Goal: Task Accomplishment & Management: Use online tool/utility

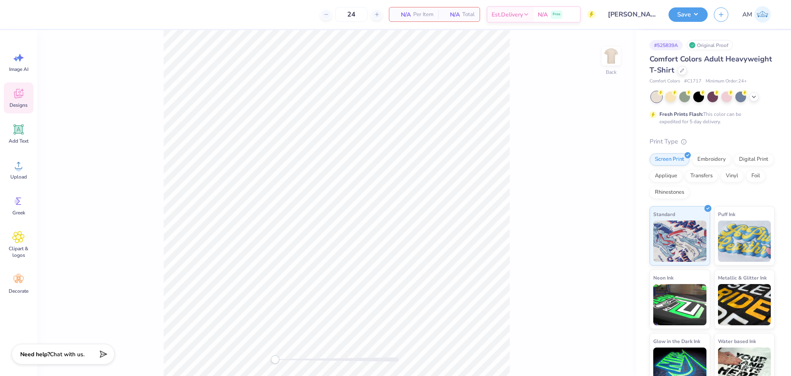
click at [24, 103] on span "Designs" at bounding box center [18, 105] width 18 height 7
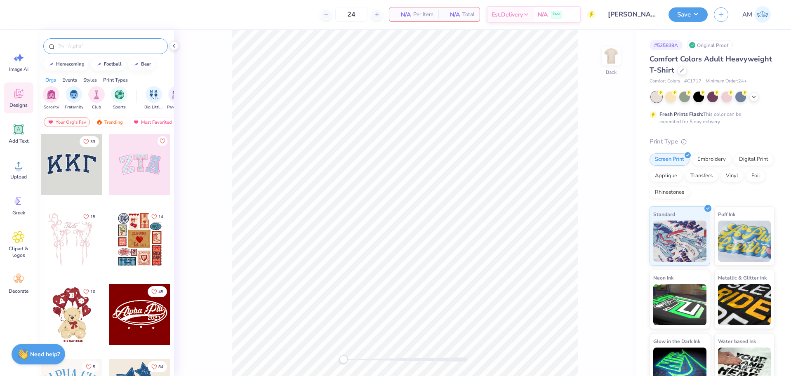
click at [87, 46] on input "text" at bounding box center [110, 46] width 106 height 8
paste input "Classic Zeta Tau Alpha Pool Party"
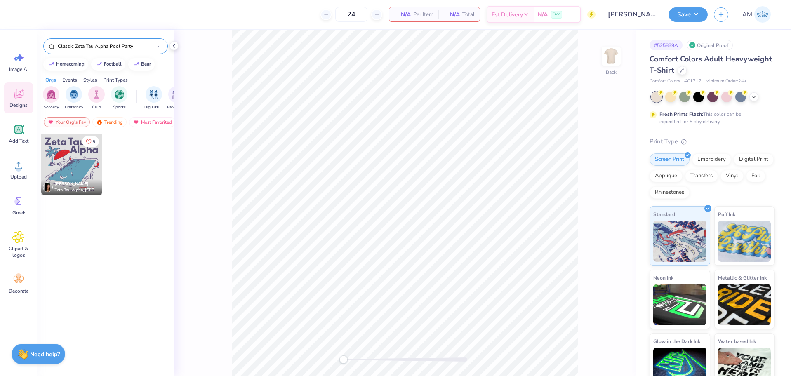
type input "Classic Zeta Tau Alpha Pool Party"
click at [66, 162] on div at bounding box center [71, 164] width 61 height 61
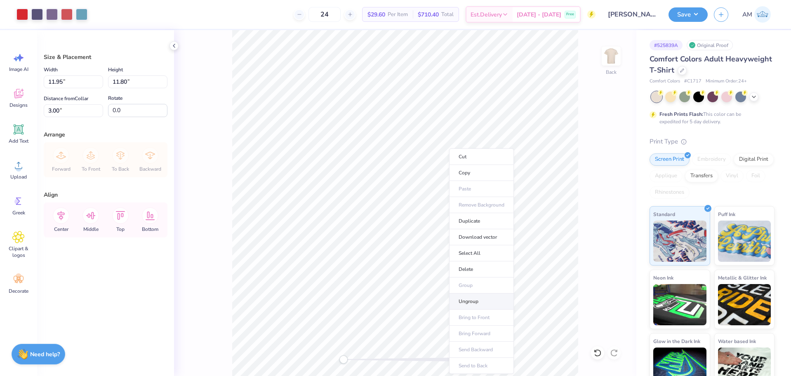
click at [465, 298] on li "Ungroup" at bounding box center [481, 301] width 65 height 16
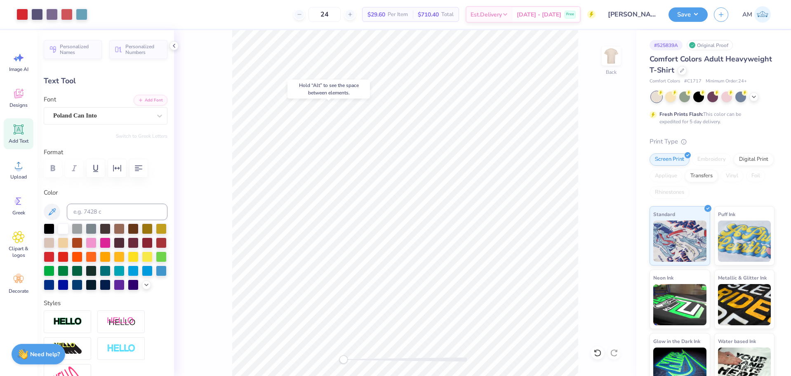
type input "6.16"
type input "2.24"
type input "4.68"
type textarea "LSD"
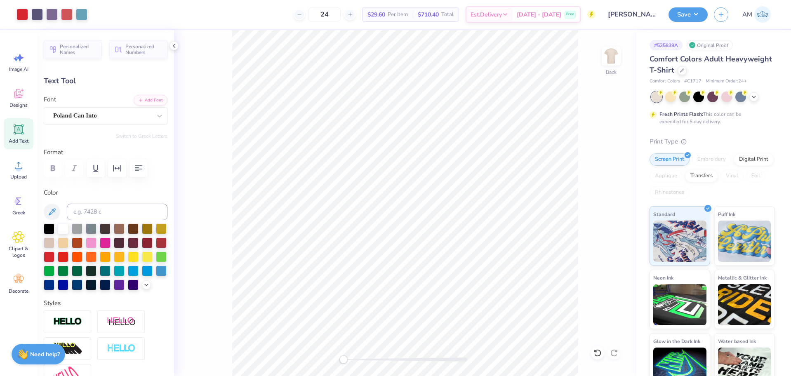
type input "3.79"
type input "1.71"
type input "4.95"
type input "3.30"
type input "0.43"
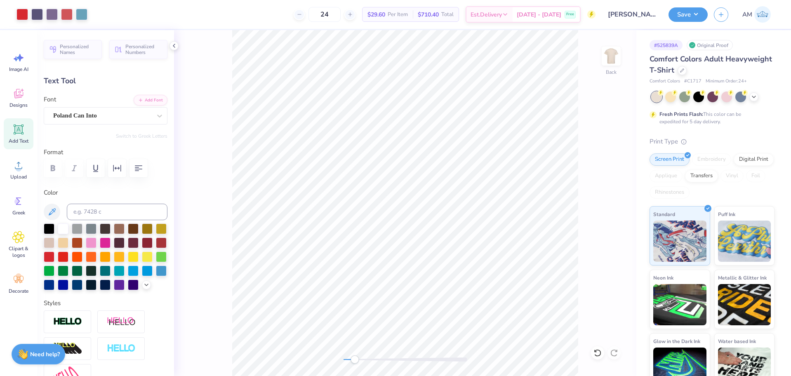
type input "13.73"
type textarea "SPRING 2026"
type input "6.59"
type input "0.45"
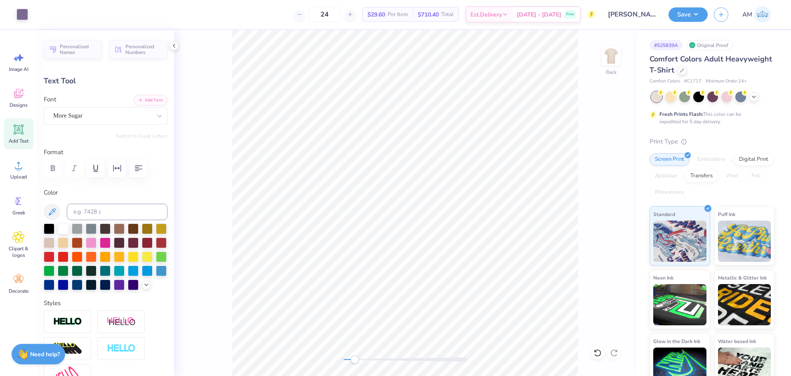
type input "14.35"
type textarea "[GEOGRAPHIC_DATA], [US_STATE]"
click at [353, 361] on div "Accessibility label" at bounding box center [354, 359] width 8 height 8
click at [324, 361] on div "Back" at bounding box center [405, 203] width 462 height 346
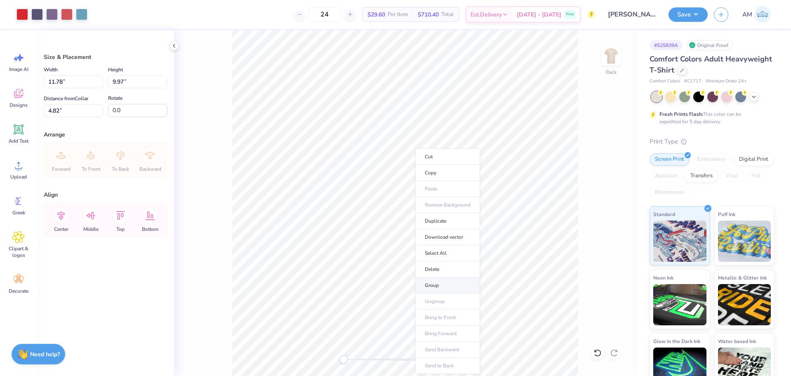
click at [436, 286] on li "Group" at bounding box center [447, 285] width 65 height 16
click at [70, 81] on input "11.78" at bounding box center [73, 81] width 59 height 13
type input "12.00"
type input "10.16"
click at [63, 105] on input "4.73" at bounding box center [73, 110] width 59 height 13
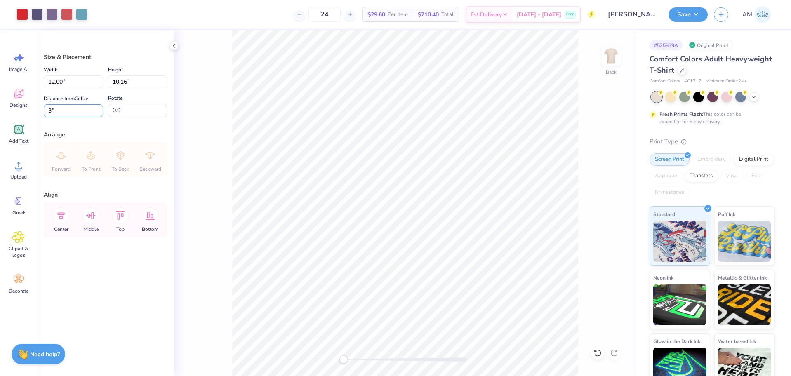
type input "3"
click at [62, 221] on icon at bounding box center [61, 215] width 16 height 16
click at [686, 17] on button "Save" at bounding box center [687, 13] width 39 height 14
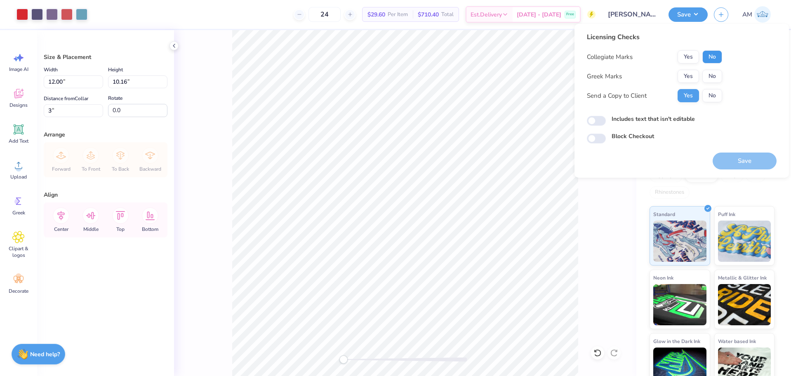
click at [716, 60] on button "No" at bounding box center [712, 56] width 20 height 13
click at [714, 70] on button "No" at bounding box center [712, 76] width 20 height 13
click at [596, 120] on input "Includes text that isn't editable" at bounding box center [596, 121] width 19 height 10
click at [596, 121] on input "Includes text that isn't editable" at bounding box center [596, 121] width 19 height 10
checkbox input "false"
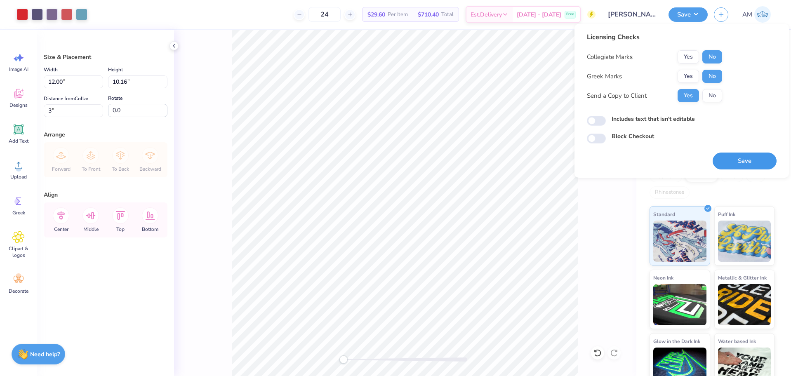
click at [740, 158] on button "Save" at bounding box center [744, 161] width 64 height 17
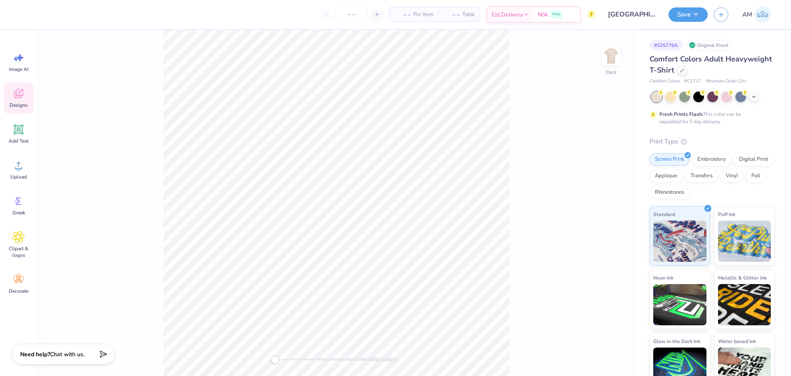
click at [17, 101] on div "Designs" at bounding box center [19, 97] width 30 height 31
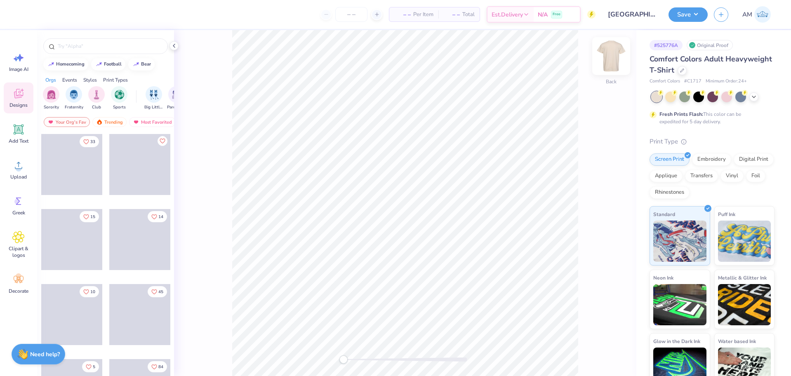
click at [611, 59] on img at bounding box center [610, 56] width 33 height 33
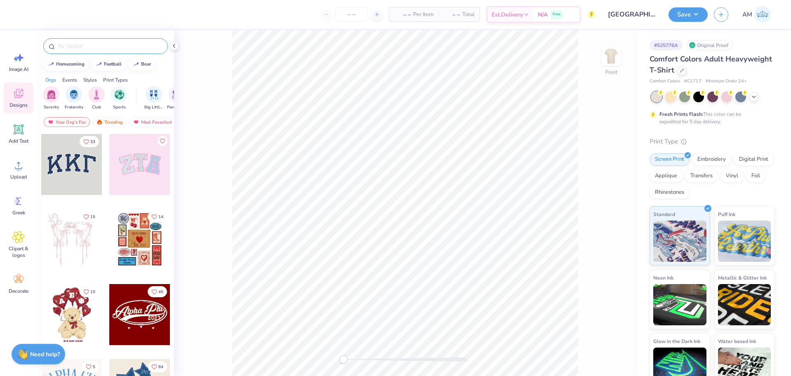
click at [91, 49] on input "text" at bounding box center [110, 46] width 106 height 8
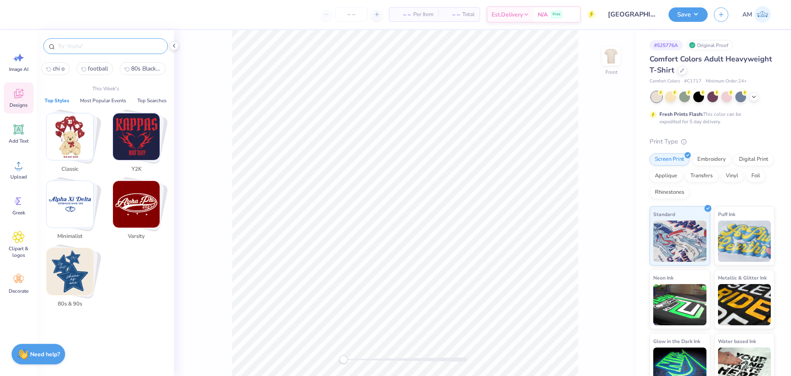
paste input "Alpha Gamma Delta Red Truck Dad's Weekend Shirt"
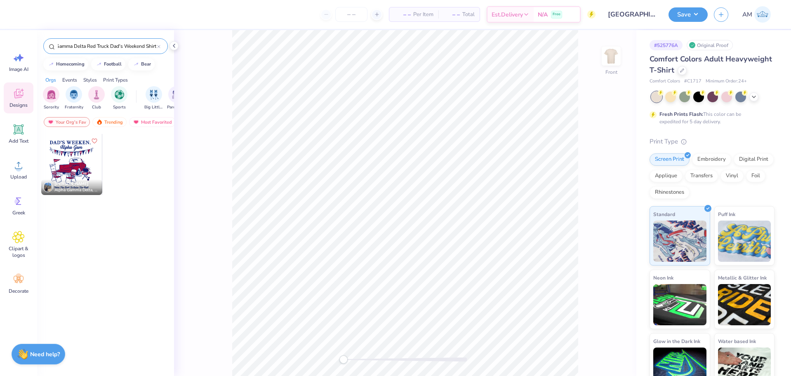
type input "Alpha Gamma Delta Red Truck Dad's Weekend Shirt"
click at [70, 170] on div at bounding box center [71, 164] width 61 height 61
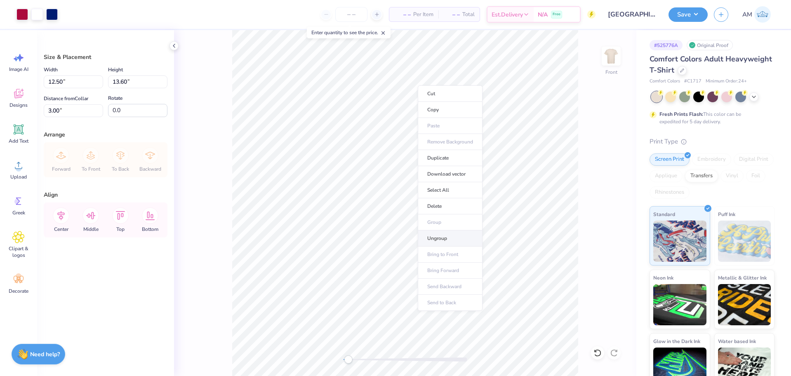
click at [440, 236] on li "Ungroup" at bounding box center [450, 238] width 65 height 16
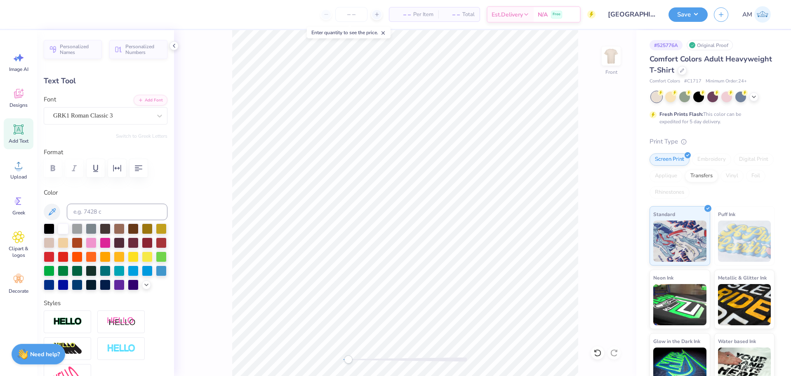
scroll to position [7, 2]
type textarea "dad's day"
type input "6.46"
type input "1.60"
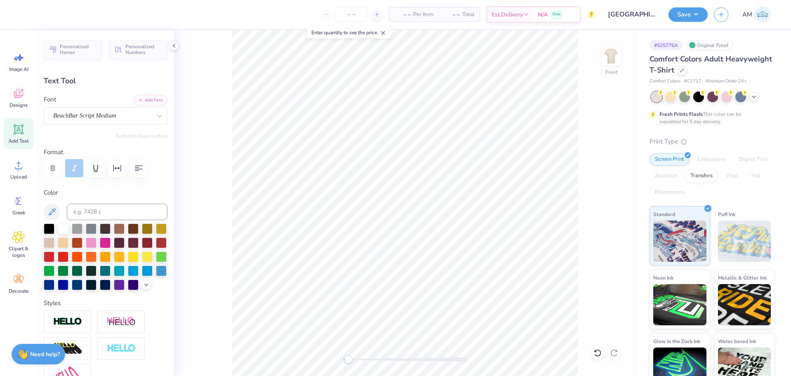
type input "4.30"
type textarea "Delta Zeta"
type input "0.90"
type input "0.57"
type input "9.85"
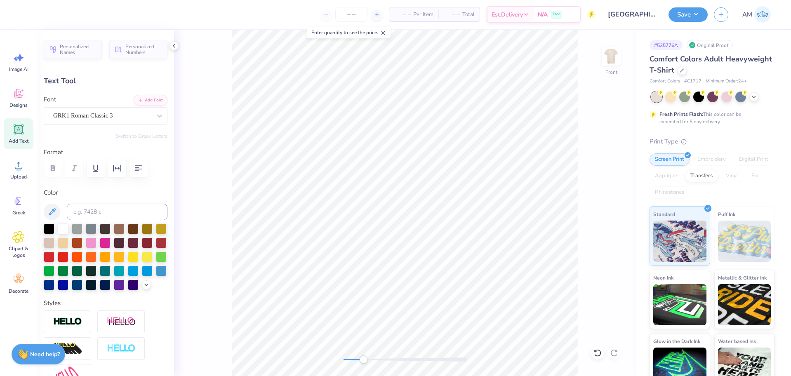
type input "-18.6"
type textarea "DZ"
type input "8.44"
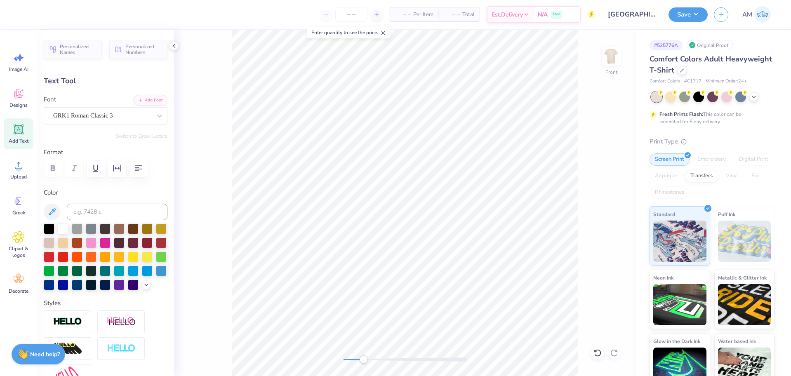
type textarea "DZ"
click at [303, 364] on div "Front" at bounding box center [405, 203] width 462 height 346
type input "0.0"
type input "0.22"
type input "0.45"
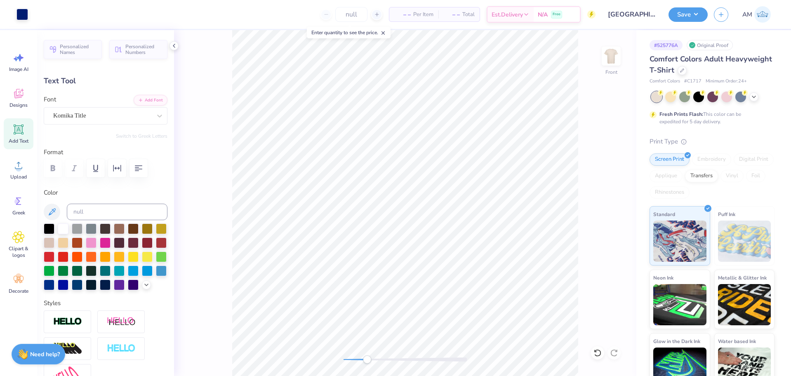
type input "6.05"
type input "0.0"
type input "0.23"
type input "0.44"
type input "6.20"
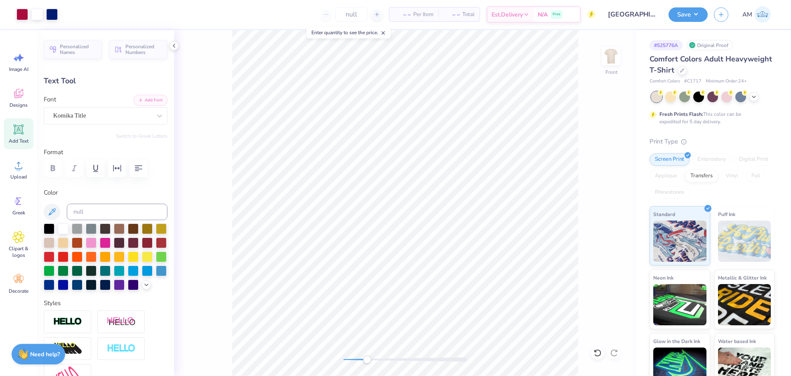
type input "0.18"
type input "6.28"
type input "0.22"
type input "6.34"
type input "0.0"
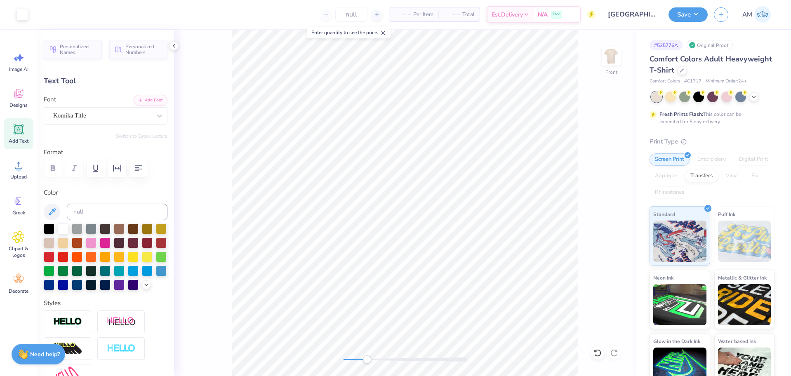
type input "0.36"
type input "6.38"
type input "0.25"
type input "0.45"
type input "6.32"
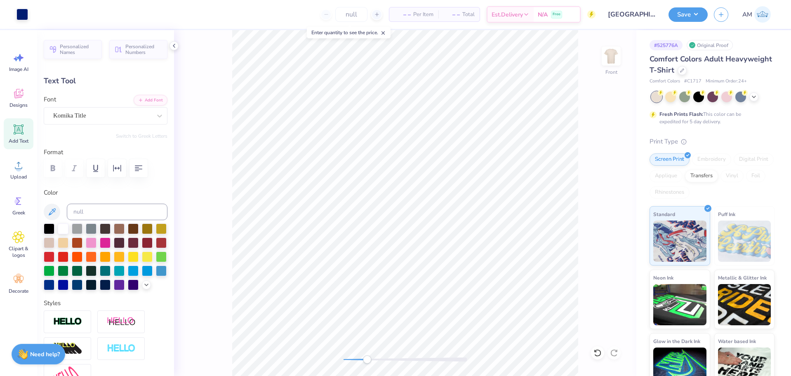
type input "0.22"
type input "0.44"
type input "6.17"
type input "0.0"
type input "0.24"
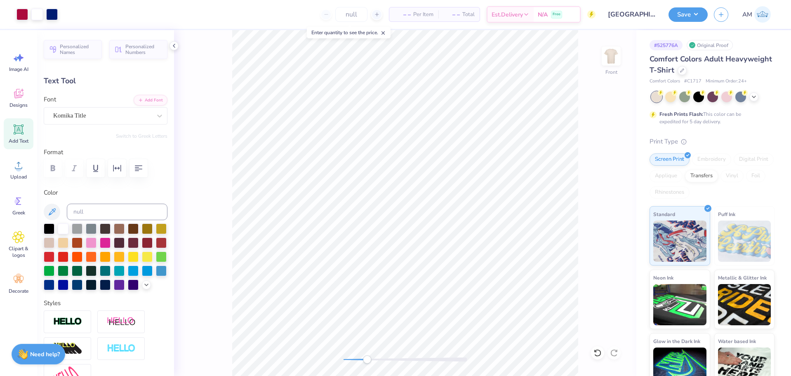
type input "0.45"
type input "6.08"
type input "6.22"
type input "1.05"
type input "4.57"
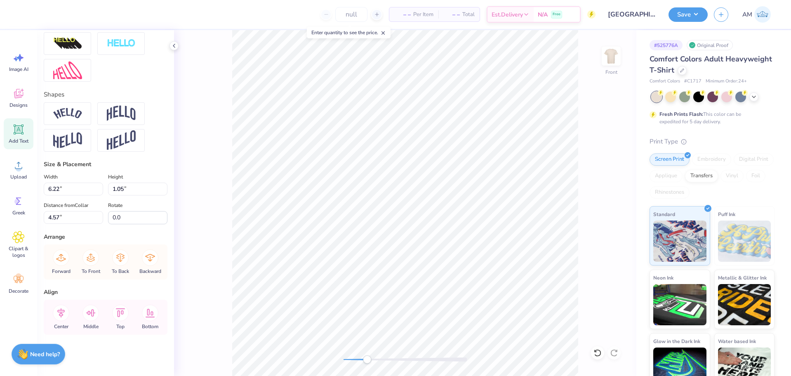
scroll to position [319, 0]
click at [58, 312] on icon at bounding box center [61, 313] width 16 height 16
type input "7.62"
type input "1.02"
type input "3.00"
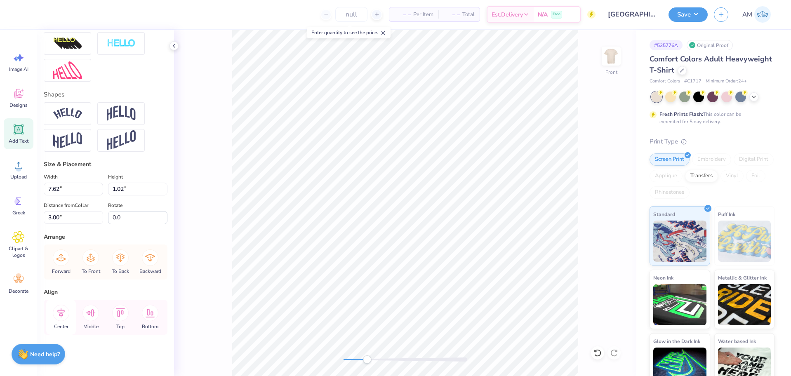
click at [62, 312] on icon at bounding box center [60, 312] width 7 height 9
click at [266, 362] on div "Front" at bounding box center [405, 203] width 462 height 346
type input "9.88"
type input "0.55"
type input "16.05"
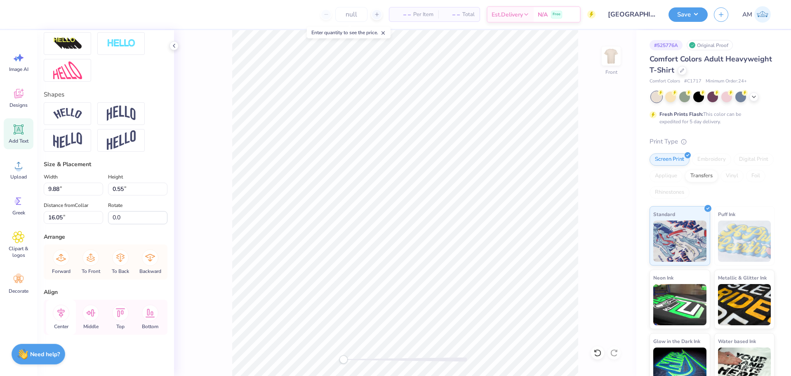
click at [57, 315] on icon at bounding box center [61, 313] width 16 height 16
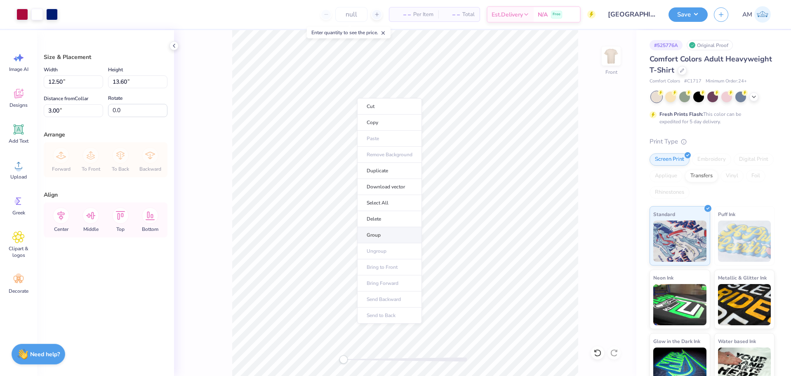
click at [382, 232] on li "Group" at bounding box center [389, 235] width 65 height 16
click at [611, 62] on img at bounding box center [610, 56] width 33 height 33
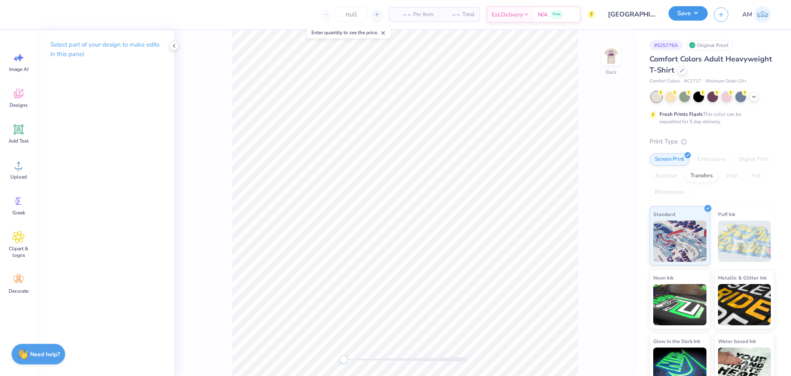
click at [688, 16] on button "Save" at bounding box center [687, 13] width 39 height 14
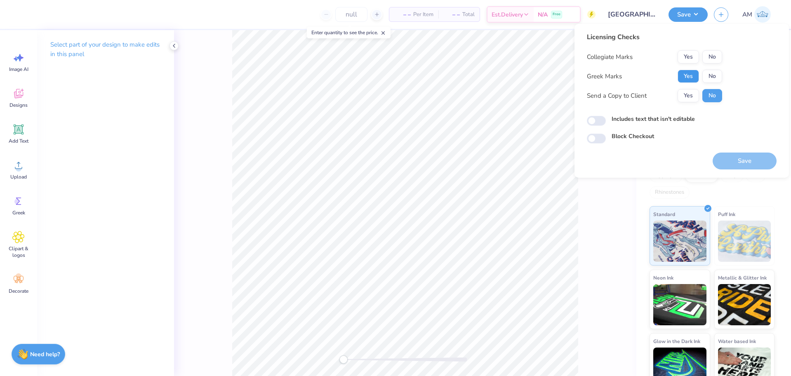
click at [692, 77] on button "Yes" at bounding box center [687, 76] width 21 height 13
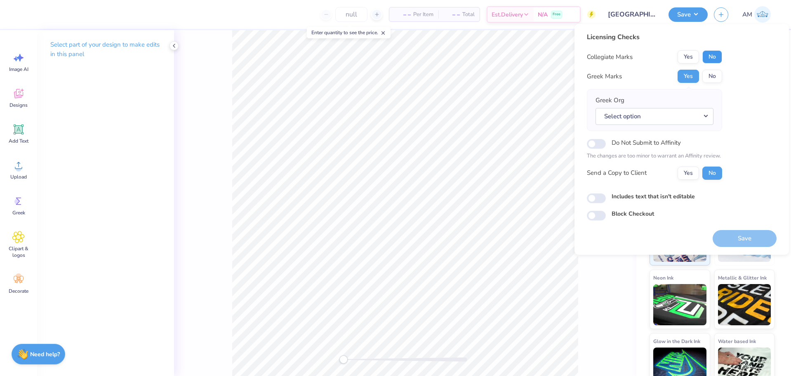
click at [707, 55] on button "No" at bounding box center [712, 56] width 20 height 13
click at [637, 111] on button "Select option" at bounding box center [654, 116] width 118 height 17
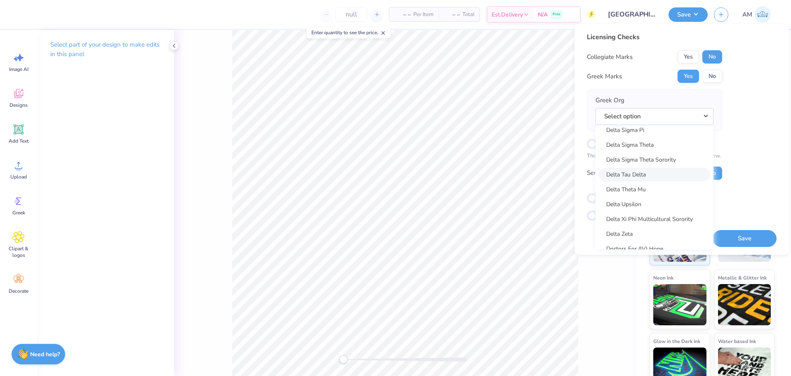
scroll to position [2184, 0]
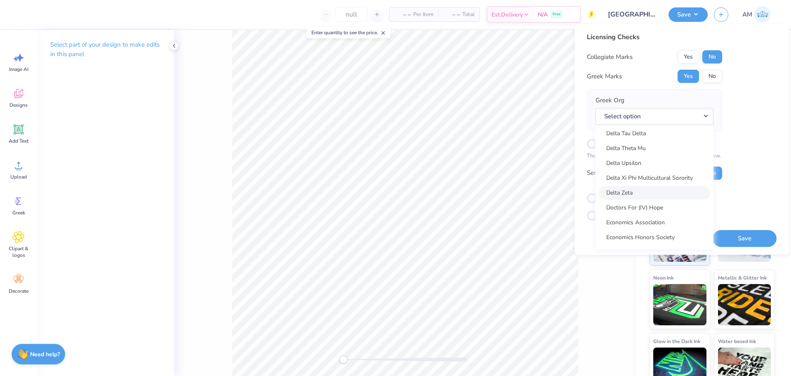
click at [624, 190] on link "Delta Zeta" at bounding box center [653, 193] width 111 height 14
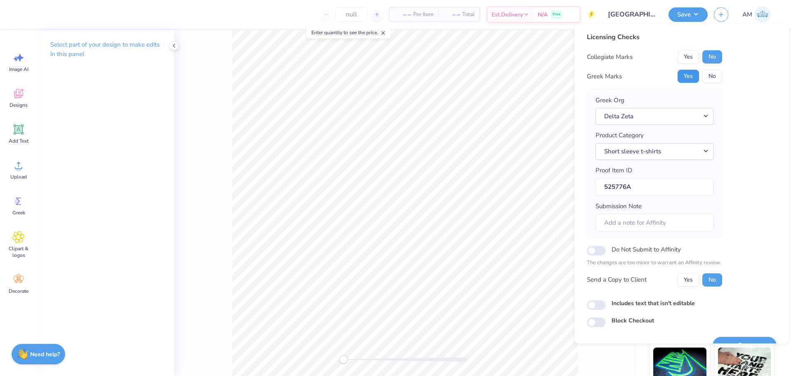
click at [687, 75] on button "Yes" at bounding box center [687, 76] width 21 height 13
click at [710, 57] on button "No" at bounding box center [712, 56] width 20 height 13
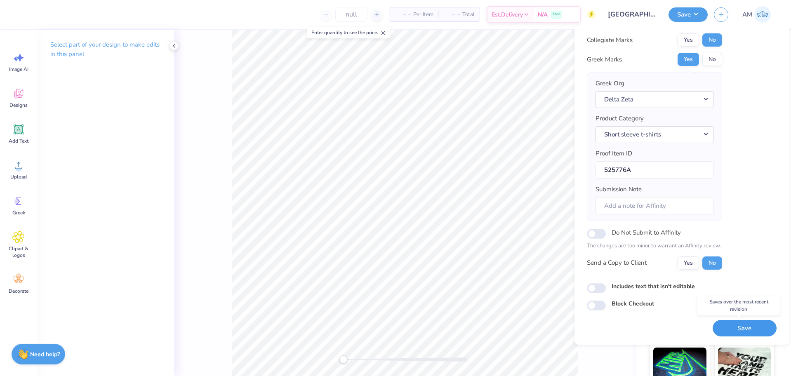
click at [743, 330] on button "Save" at bounding box center [744, 328] width 64 height 17
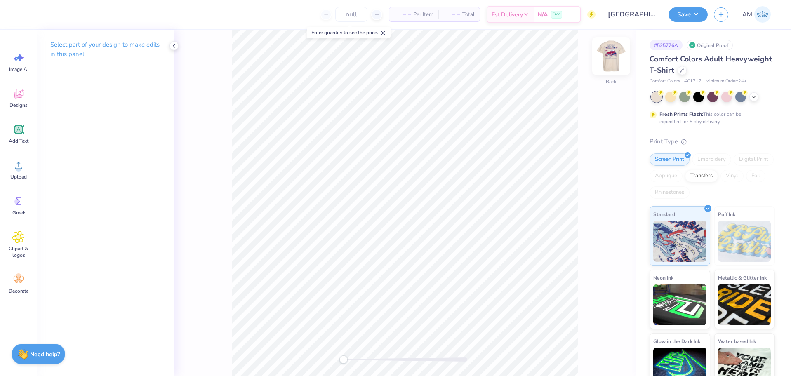
click at [614, 58] on img at bounding box center [610, 56] width 33 height 33
click at [615, 63] on img at bounding box center [610, 56] width 33 height 33
click at [19, 170] on circle at bounding box center [19, 169] width 6 height 6
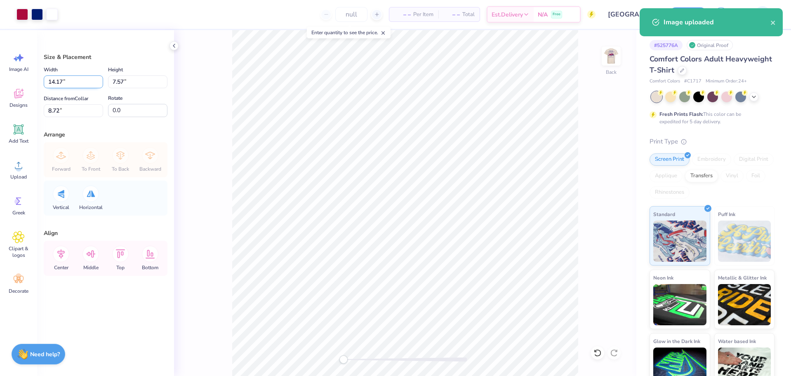
click at [58, 84] on input "14.17" at bounding box center [73, 81] width 59 height 13
type input "3.50"
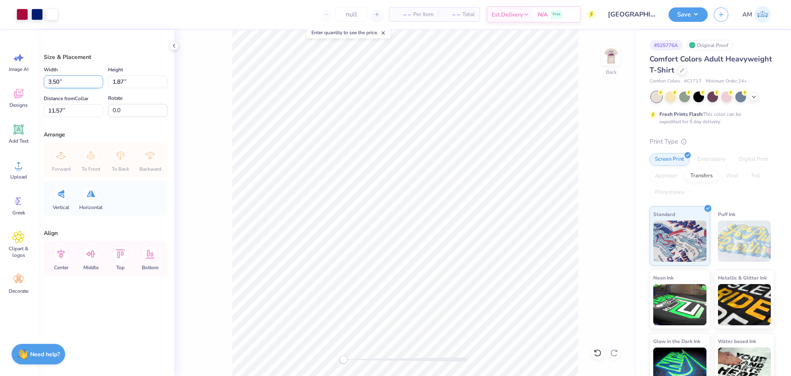
type input "1.87"
click at [55, 115] on input "11.57" at bounding box center [73, 110] width 59 height 13
type input "3"
click at [691, 9] on button "Save" at bounding box center [687, 13] width 39 height 14
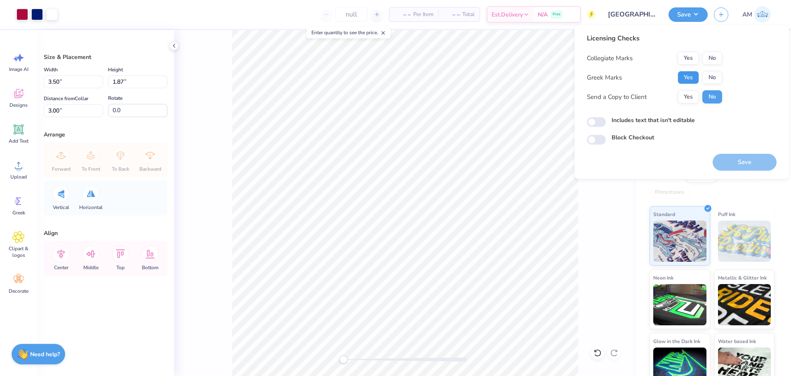
click at [693, 73] on button "Yes" at bounding box center [687, 77] width 21 height 13
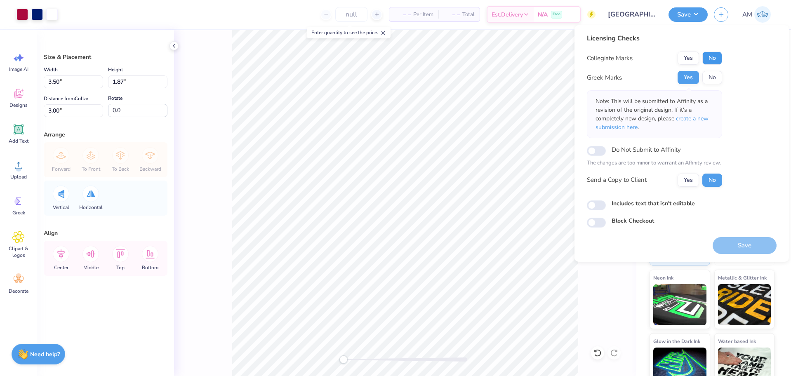
click at [713, 58] on button "No" at bounding box center [712, 58] width 20 height 13
click at [595, 206] on input "Includes text that isn't editable" at bounding box center [596, 205] width 19 height 10
checkbox input "true"
click at [681, 184] on button "Yes" at bounding box center [687, 180] width 21 height 13
click at [688, 80] on button "Yes" at bounding box center [687, 77] width 21 height 13
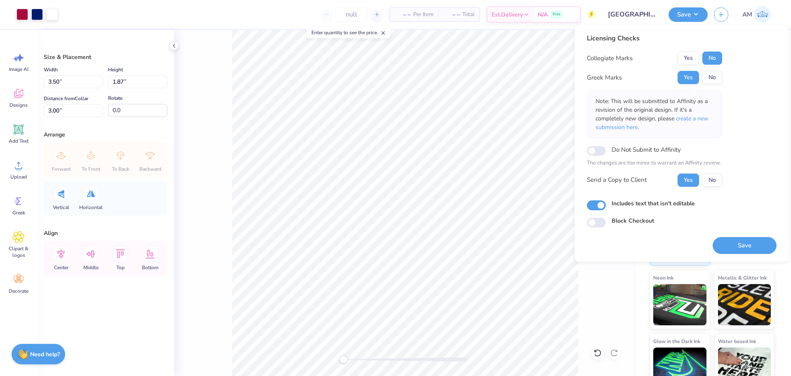
click at [710, 57] on button "No" at bounding box center [712, 58] width 20 height 13
click at [688, 180] on button "Yes" at bounding box center [687, 180] width 21 height 13
click at [731, 239] on button "Save" at bounding box center [744, 245] width 64 height 17
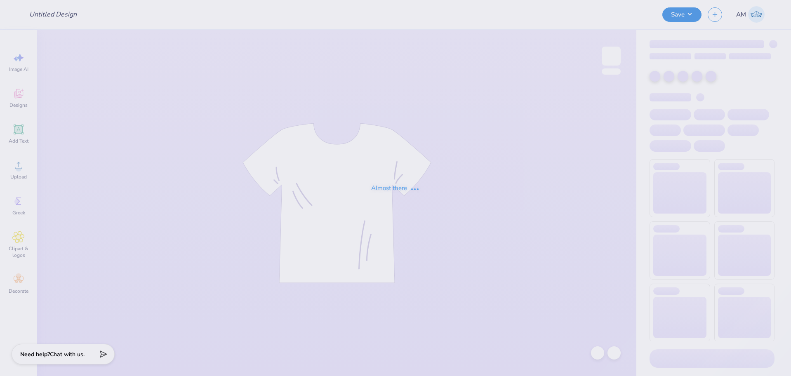
type input "Lindenwood University : Madison Wheelock"
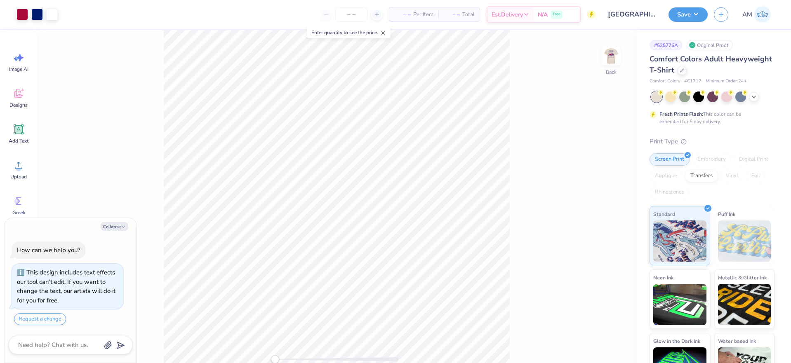
type textarea "x"
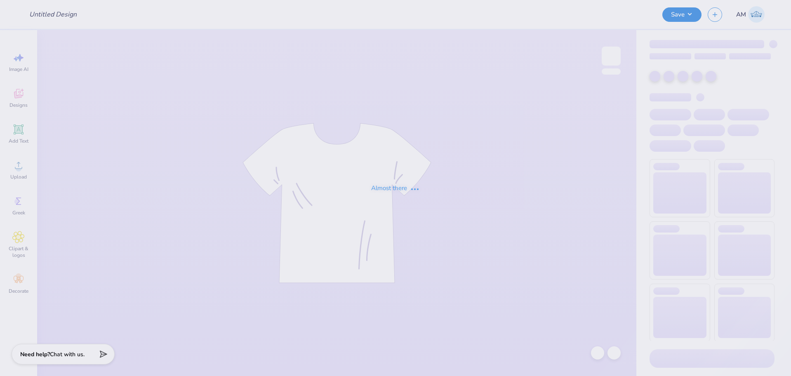
type input "[GEOGRAPHIC_DATA] : [PERSON_NAME]"
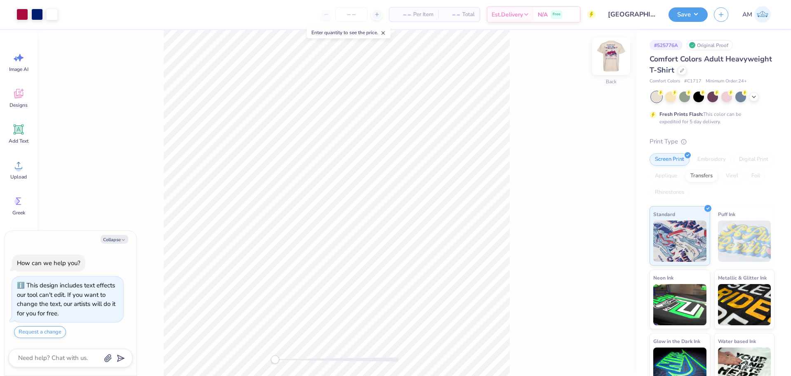
click at [605, 55] on img at bounding box center [610, 56] width 33 height 33
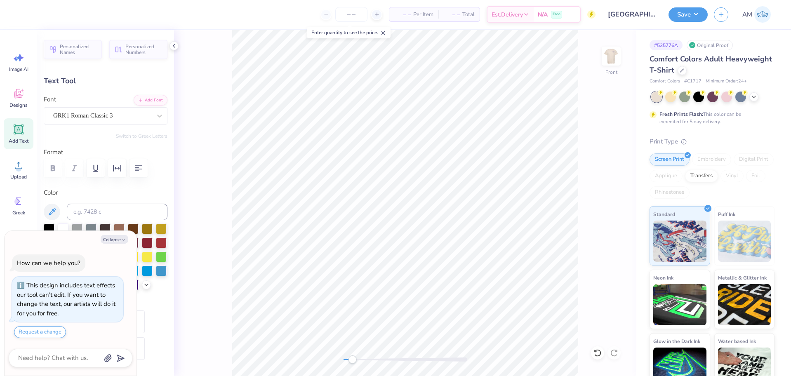
scroll to position [7, 1]
type textarea "x"
type textarea "d"
type textarea "x"
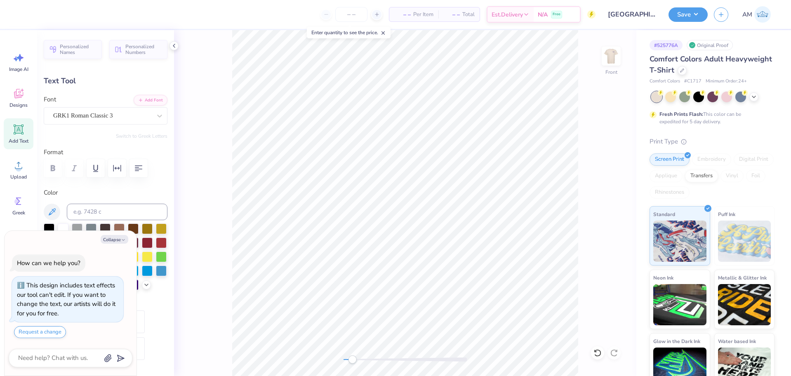
type textarea "de"
type textarea "x"
type textarea "delt"
type textarea "x"
type textarea "delta"
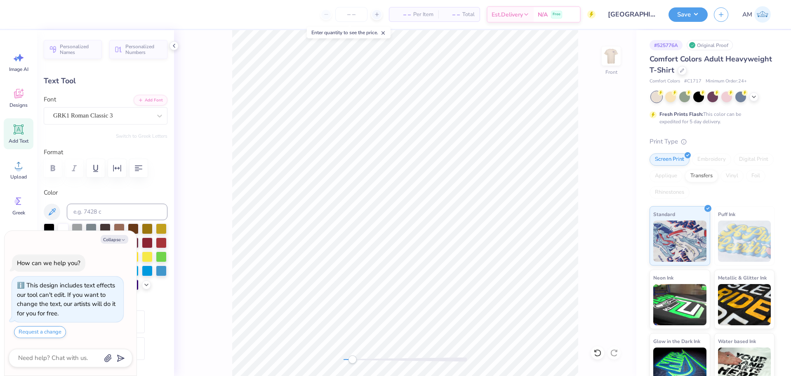
type textarea "x"
type textarea "delta"
type textarea "x"
type textarea "delta z"
type textarea "x"
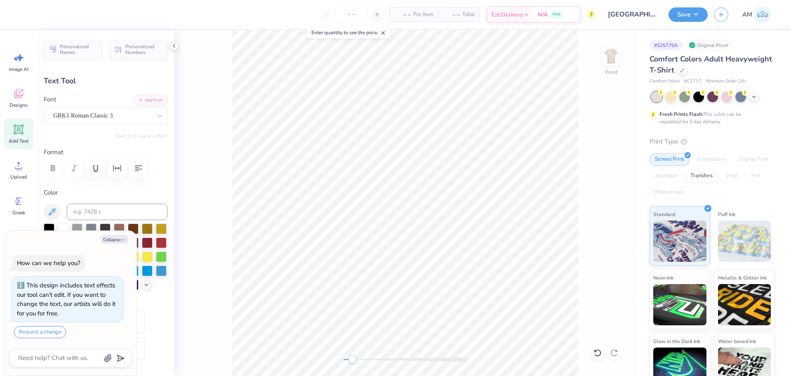
type textarea "delta zet"
type textarea "x"
type textarea "delta zeta"
type textarea "x"
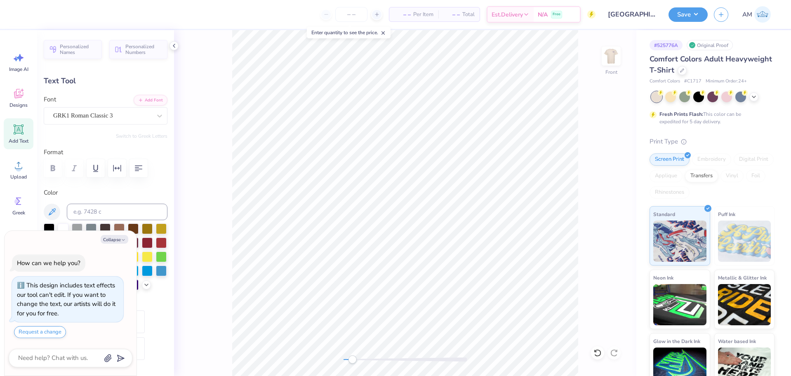
type input "6.22"
type input "1.05"
type input "4.57"
type textarea "x"
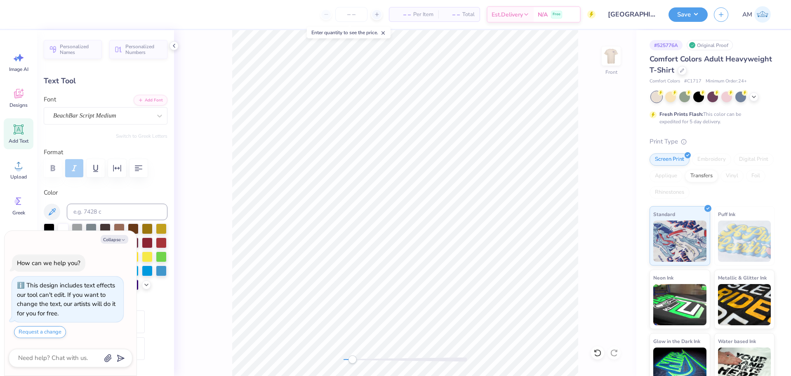
type textarea "d"
type textarea "x"
type textarea "D"
type textarea "x"
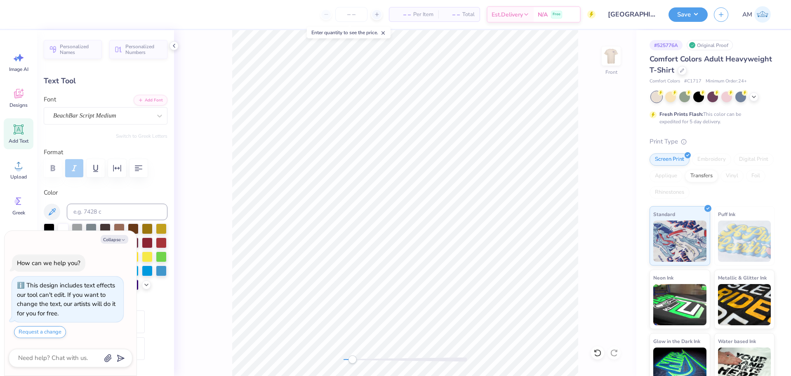
type textarea "Da"
type textarea "x"
type textarea "Dad"
type textarea "x"
type textarea "Dad'"
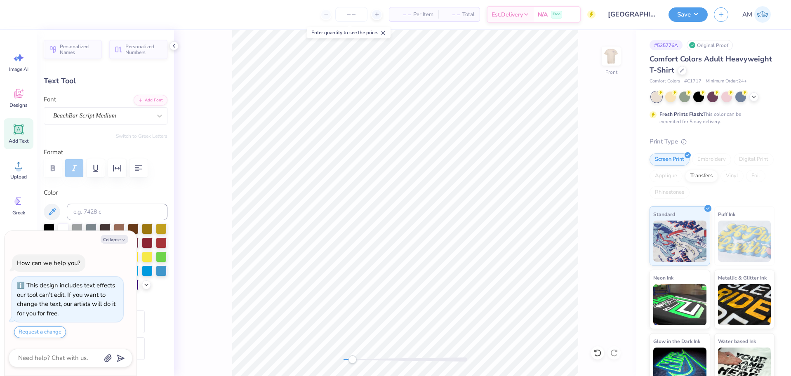
type textarea "x"
type textarea "Dad's"
type textarea "x"
type textarea "Dad's"
type textarea "x"
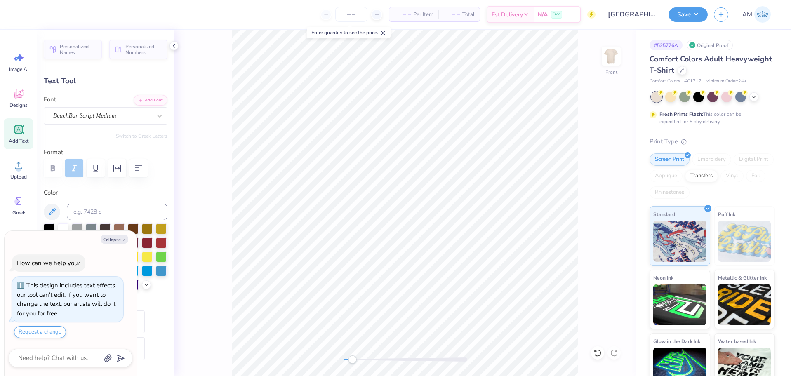
type textarea "Dad's Da"
type textarea "x"
type textarea "Dad's Day"
click at [202, 96] on div "Front" at bounding box center [405, 203] width 462 height 346
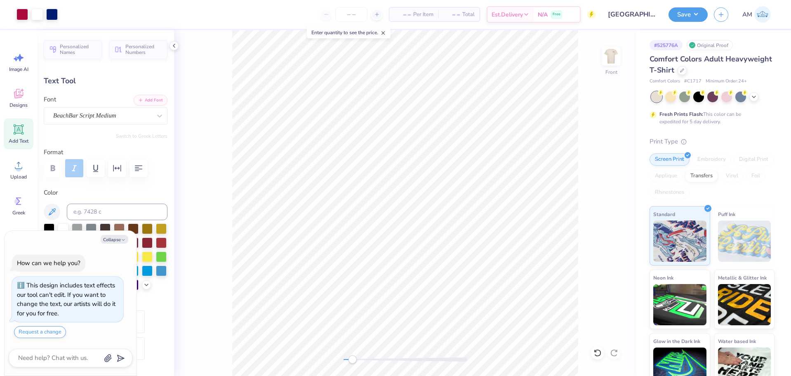
type textarea "x"
type input "6.14"
type input "1.65"
type input "4.27"
click at [117, 243] on button "Collapse" at bounding box center [115, 239] width 28 height 9
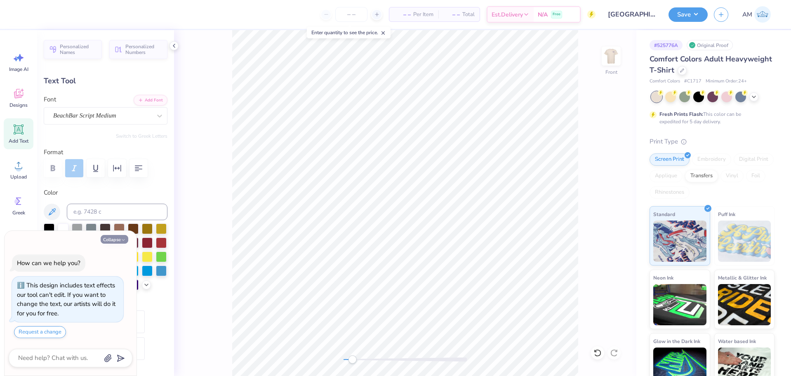
type textarea "x"
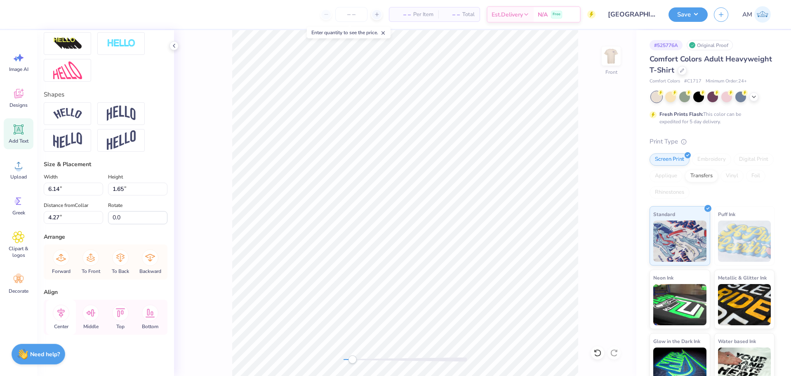
scroll to position [319, 0]
click at [62, 315] on icon at bounding box center [60, 312] width 7 height 9
type input "8.90"
type input "0.96"
type input "3.03"
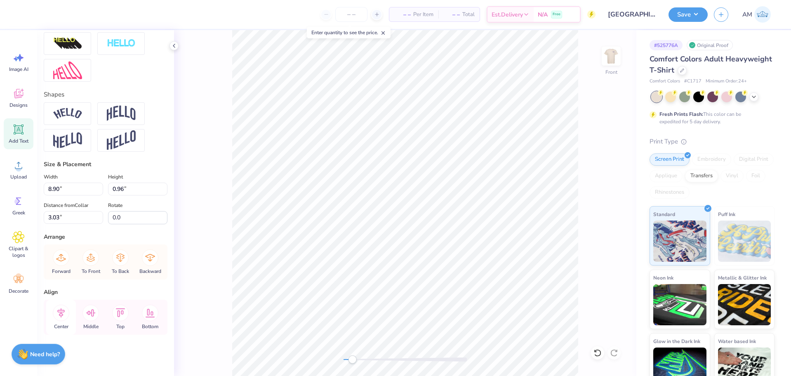
click at [62, 319] on icon at bounding box center [61, 313] width 16 height 16
click at [684, 11] on button "Save" at bounding box center [687, 13] width 39 height 14
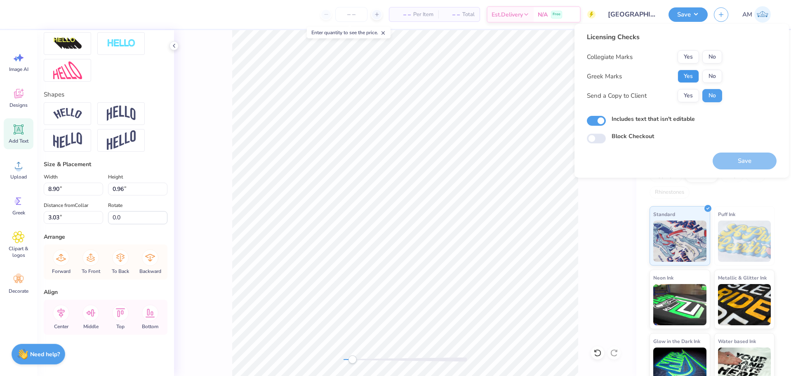
click at [686, 76] on button "Yes" at bounding box center [687, 76] width 21 height 13
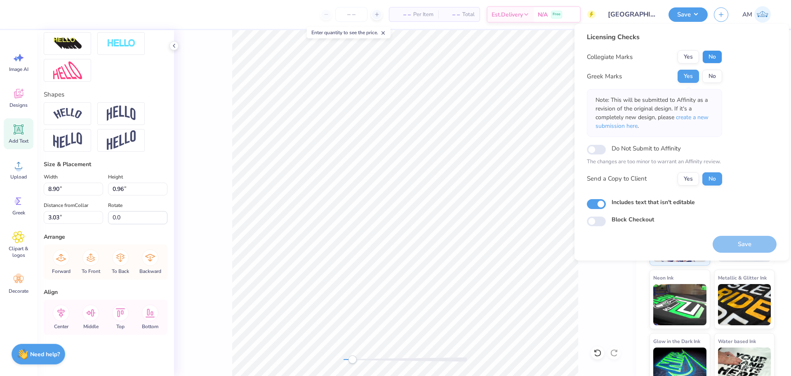
click at [713, 58] on button "No" at bounding box center [712, 56] width 20 height 13
click at [685, 176] on button "Yes" at bounding box center [687, 178] width 21 height 13
type input "6.14"
type input "1.65"
type input "4.27"
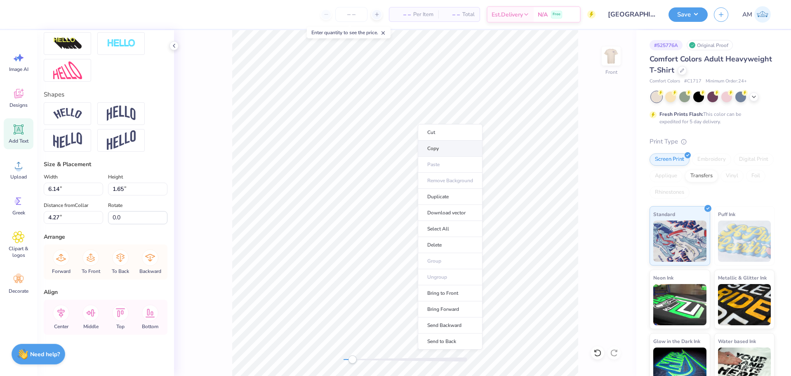
click at [438, 152] on li "Copy" at bounding box center [450, 149] width 65 height 16
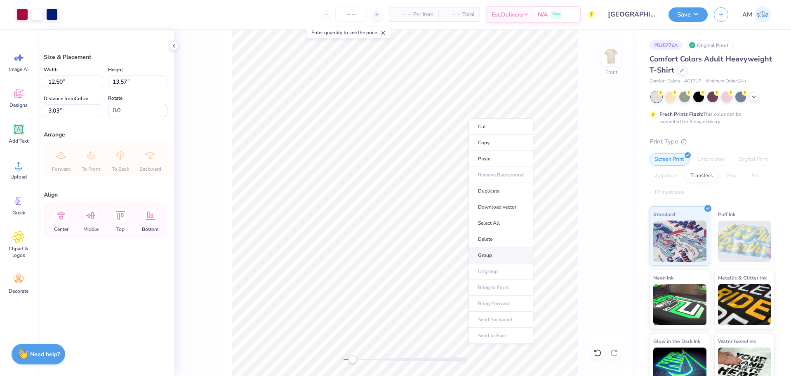
click at [483, 253] on li "Group" at bounding box center [500, 255] width 65 height 16
click at [609, 61] on img at bounding box center [610, 56] width 33 height 33
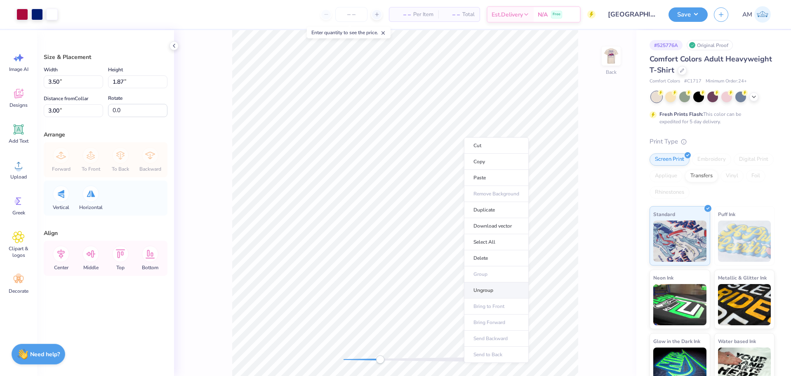
click at [483, 290] on li "Ungroup" at bounding box center [496, 290] width 65 height 16
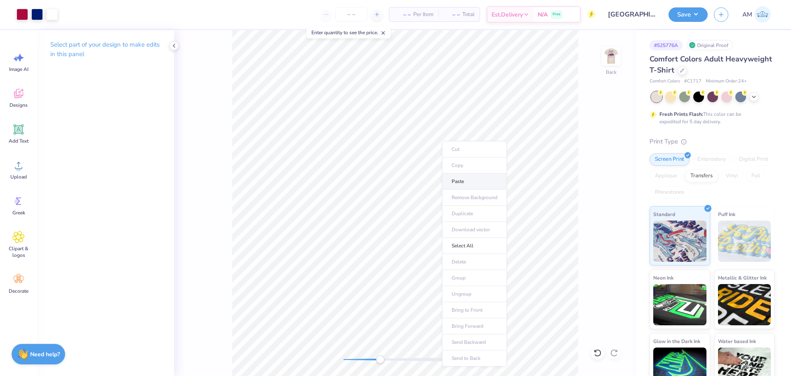
click at [460, 184] on li "Paste" at bounding box center [474, 182] width 65 height 16
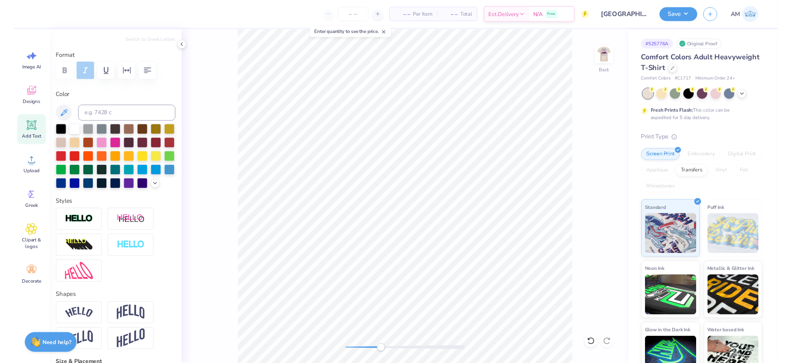
scroll to position [0, 0]
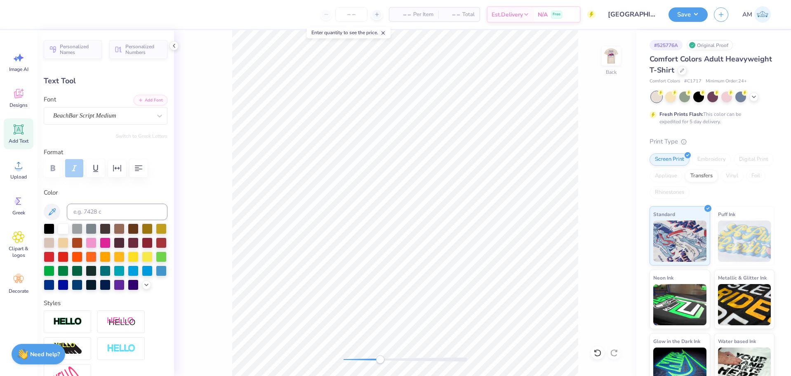
type input "5.34"
type input "1.44"
type input "3.11"
type input "0.84"
type input "2.78"
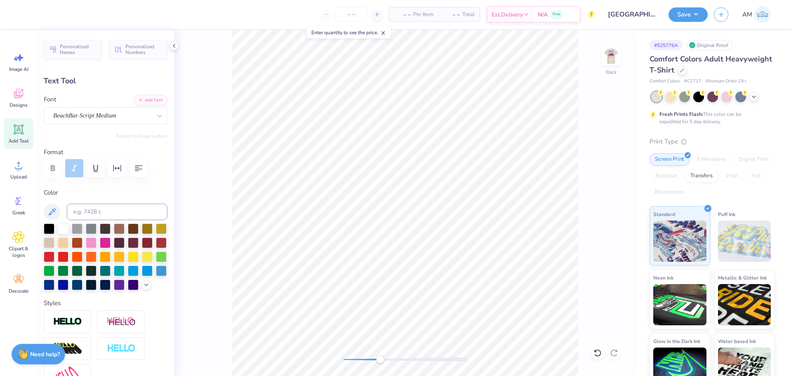
type input "0.75"
type input "2.87"
type input "0.77"
type input "2.63"
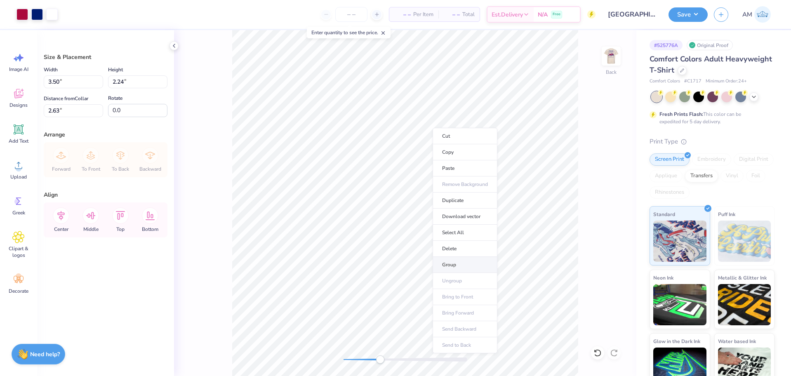
click at [461, 265] on li "Group" at bounding box center [464, 265] width 65 height 16
click at [57, 80] on input "3.50" at bounding box center [73, 81] width 59 height 13
type input "3.50"
click at [62, 110] on input "2.63" at bounding box center [73, 110] width 59 height 13
type input "3"
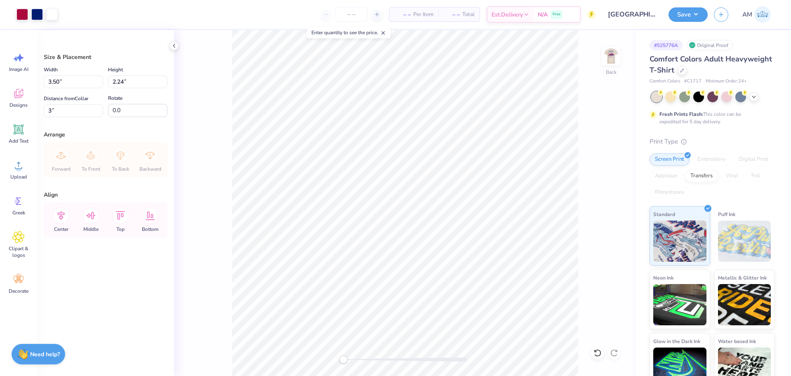
click at [324, 361] on div "Back" at bounding box center [405, 203] width 462 height 346
click at [492, 266] on li "Ungroup" at bounding box center [494, 264] width 65 height 16
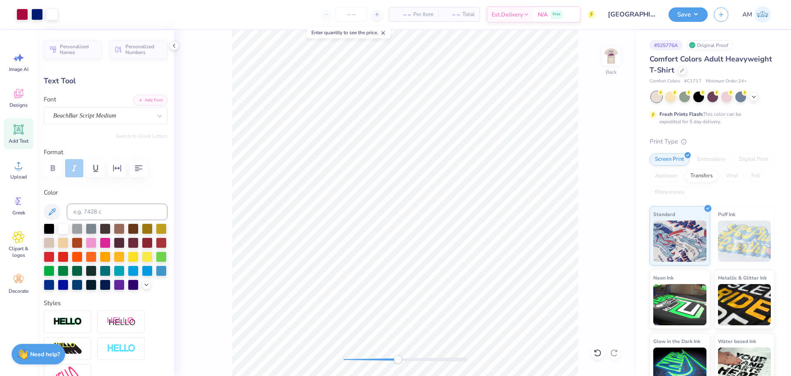
type input "3.03"
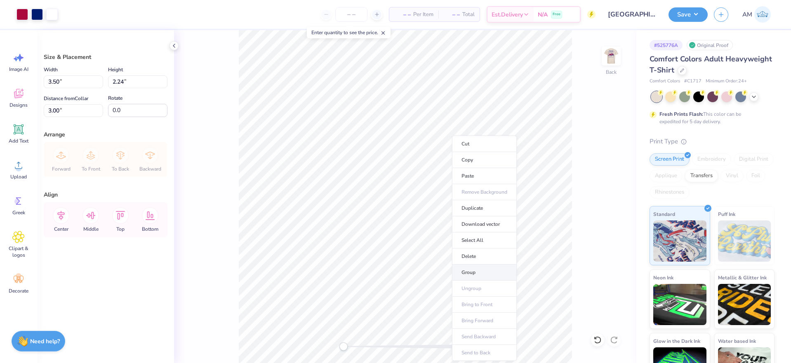
click at [463, 272] on li "Group" at bounding box center [484, 273] width 65 height 16
click at [690, 11] on button "Save" at bounding box center [687, 13] width 39 height 14
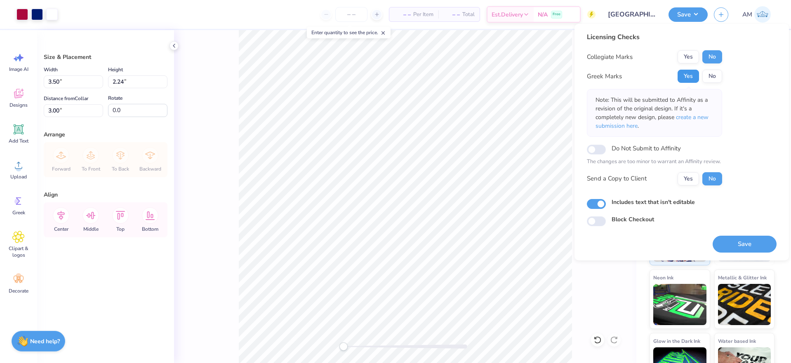
click at [687, 77] on button "Yes" at bounding box center [687, 76] width 21 height 13
click at [709, 53] on button "No" at bounding box center [712, 56] width 20 height 13
click at [684, 181] on button "Yes" at bounding box center [687, 178] width 21 height 13
click at [729, 242] on button "Save" at bounding box center [744, 244] width 64 height 17
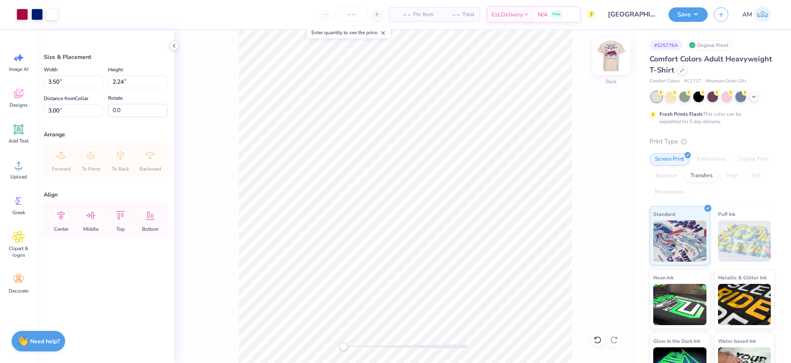
click at [612, 60] on img at bounding box center [610, 56] width 33 height 33
